Goal: Information Seeking & Learning: Learn about a topic

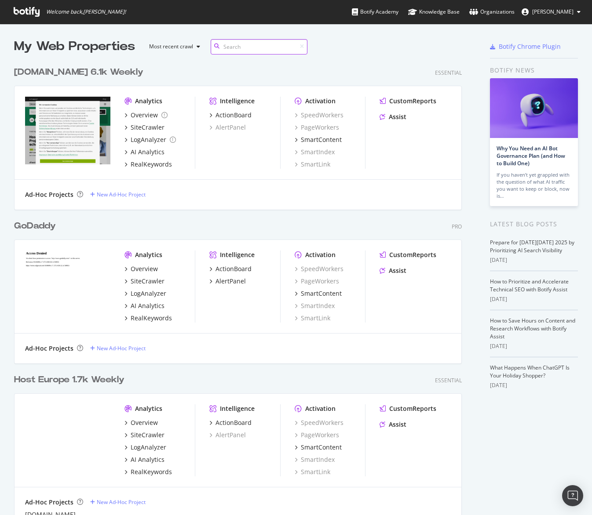
scroll to position [628, 454]
click at [152, 280] on div "SiteCrawler" at bounding box center [148, 281] width 34 height 9
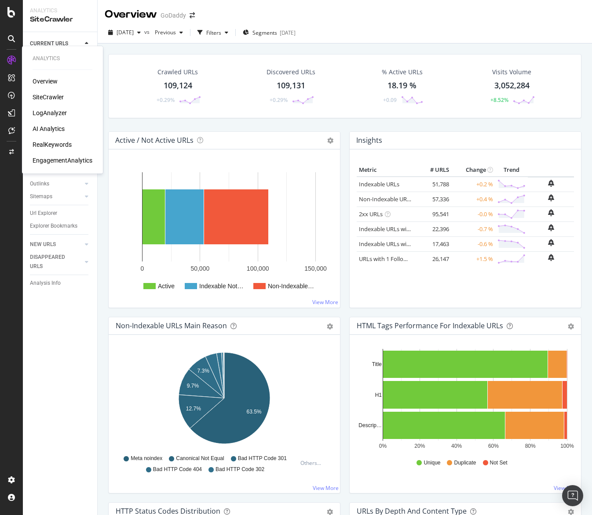
click at [46, 107] on div "Overview SiteCrawler LogAnalyzer AI Analytics RealKeywords EngagementAnalytics" at bounding box center [63, 121] width 60 height 88
click at [46, 109] on div "LogAnalyzer" at bounding box center [50, 113] width 34 height 9
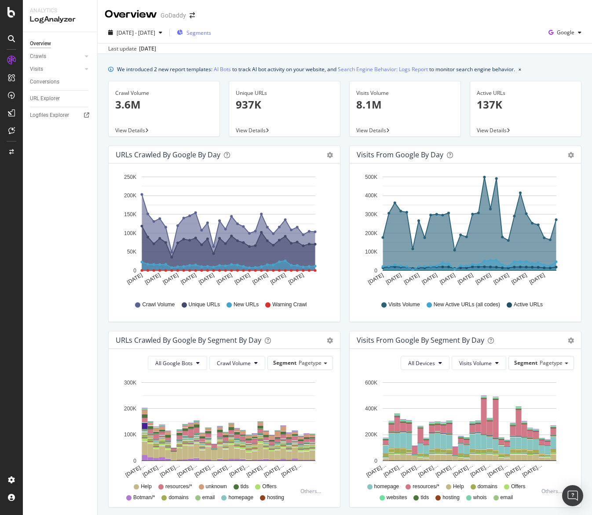
click at [183, 30] on icon "button" at bounding box center [180, 32] width 6 height 5
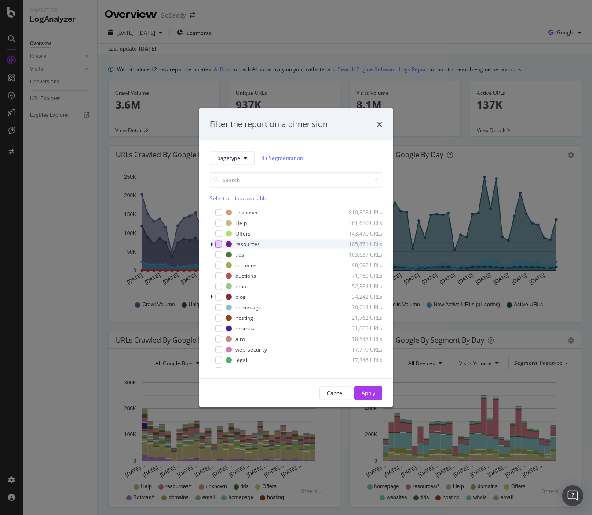
click at [220, 247] on div "modal" at bounding box center [218, 243] width 7 height 7
click at [381, 393] on button "Apply" at bounding box center [368, 393] width 28 height 14
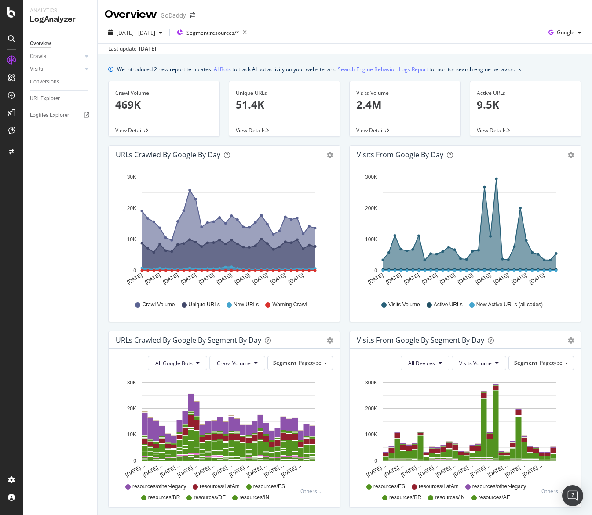
scroll to position [1, 0]
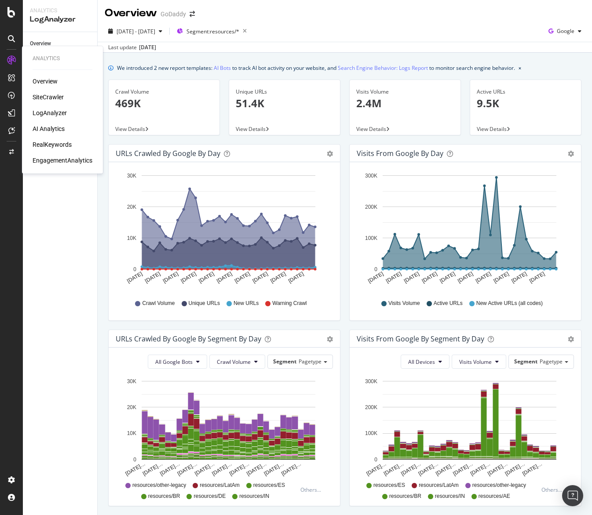
click at [47, 93] on div "SiteCrawler" at bounding box center [48, 97] width 31 height 9
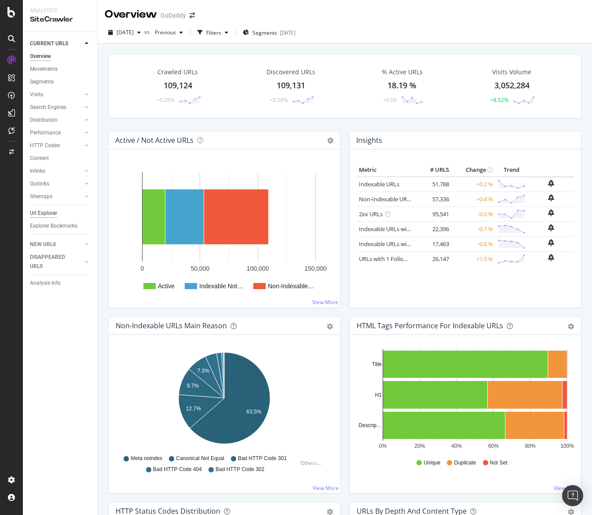
click at [52, 209] on div "Url Explorer" at bounding box center [43, 213] width 27 height 9
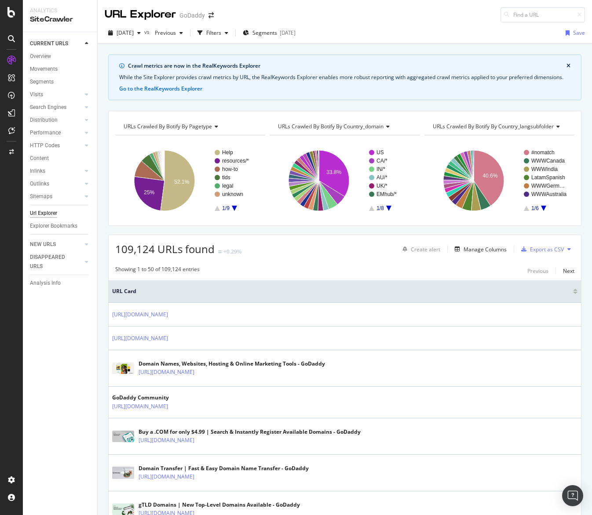
click at [462, 38] on div "[DATE] vs Previous Filters Segments [DATE] Save" at bounding box center [345, 35] width 494 height 18
